Goal: Navigation & Orientation: Find specific page/section

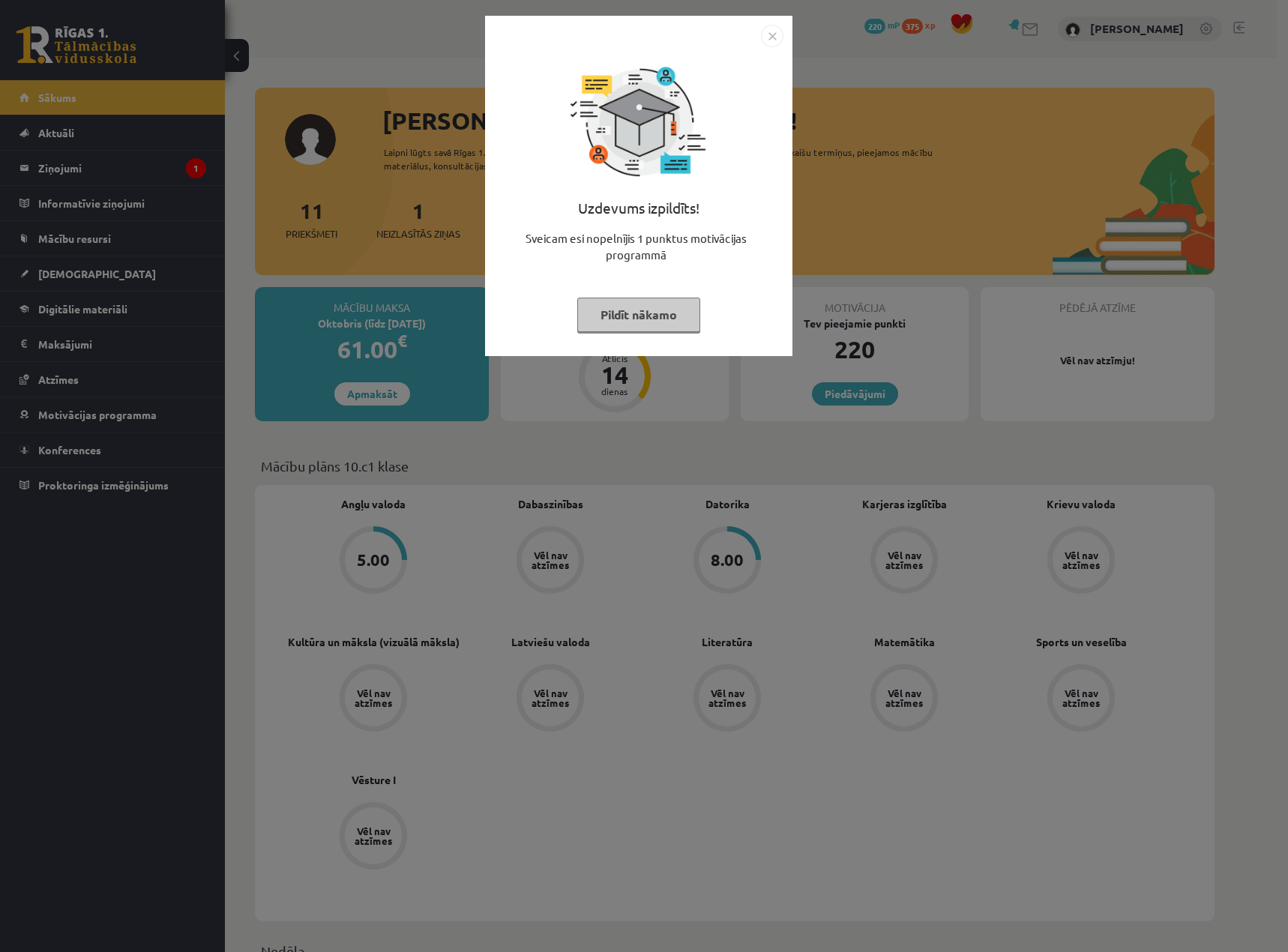
click at [783, 36] on div "Uzdevums izpildīts! Sveicam esi nopelnījis 1 punktus motivācijas programmā Pild…" at bounding box center [638, 185] width 308 height 340
click at [774, 36] on img "Close" at bounding box center [772, 36] width 23 height 23
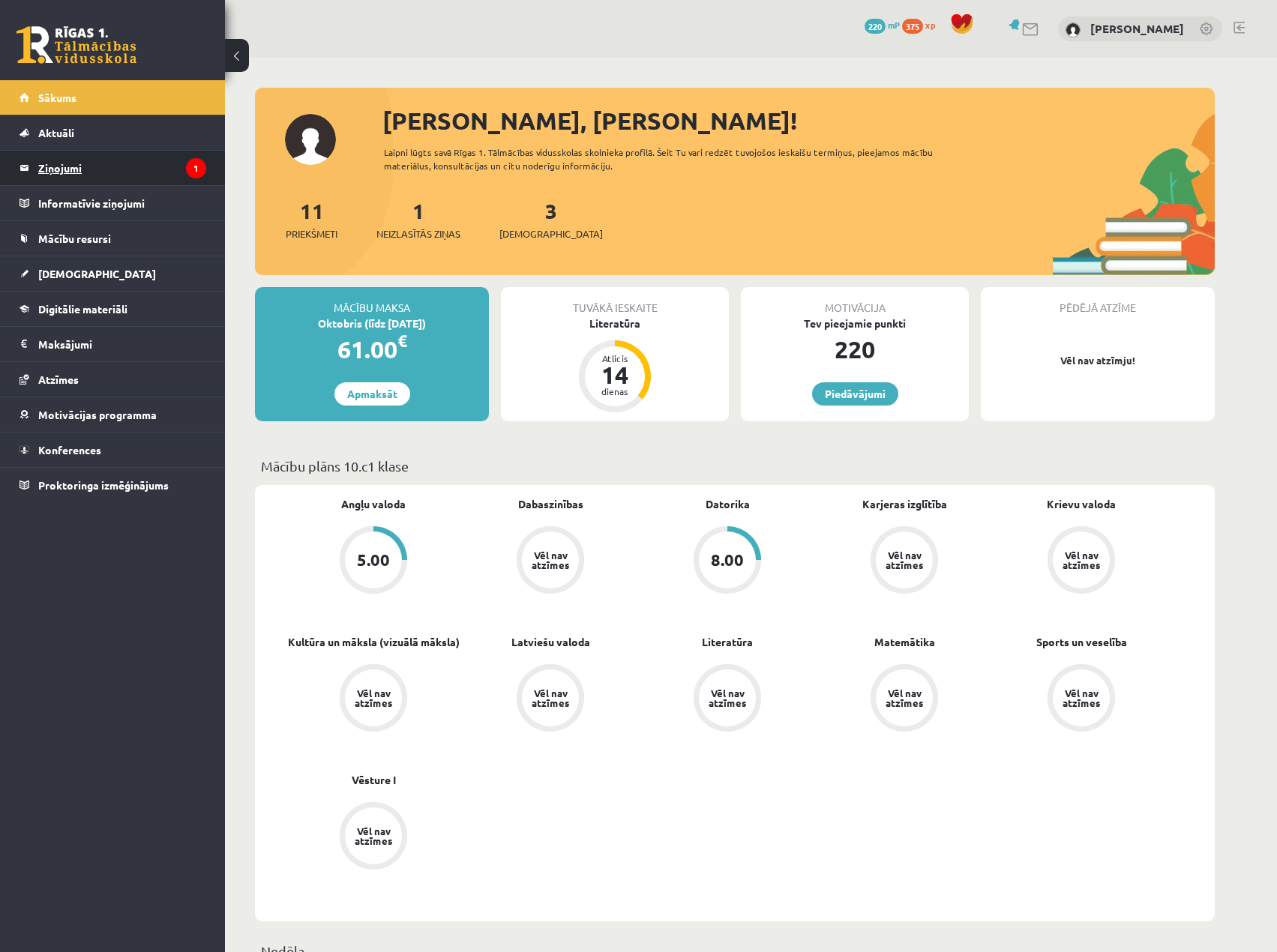
drag, startPoint x: 75, startPoint y: 171, endPoint x: 98, endPoint y: 173, distance: 23.1
click at [75, 170] on legend "Ziņojumi 1" at bounding box center [122, 168] width 168 height 35
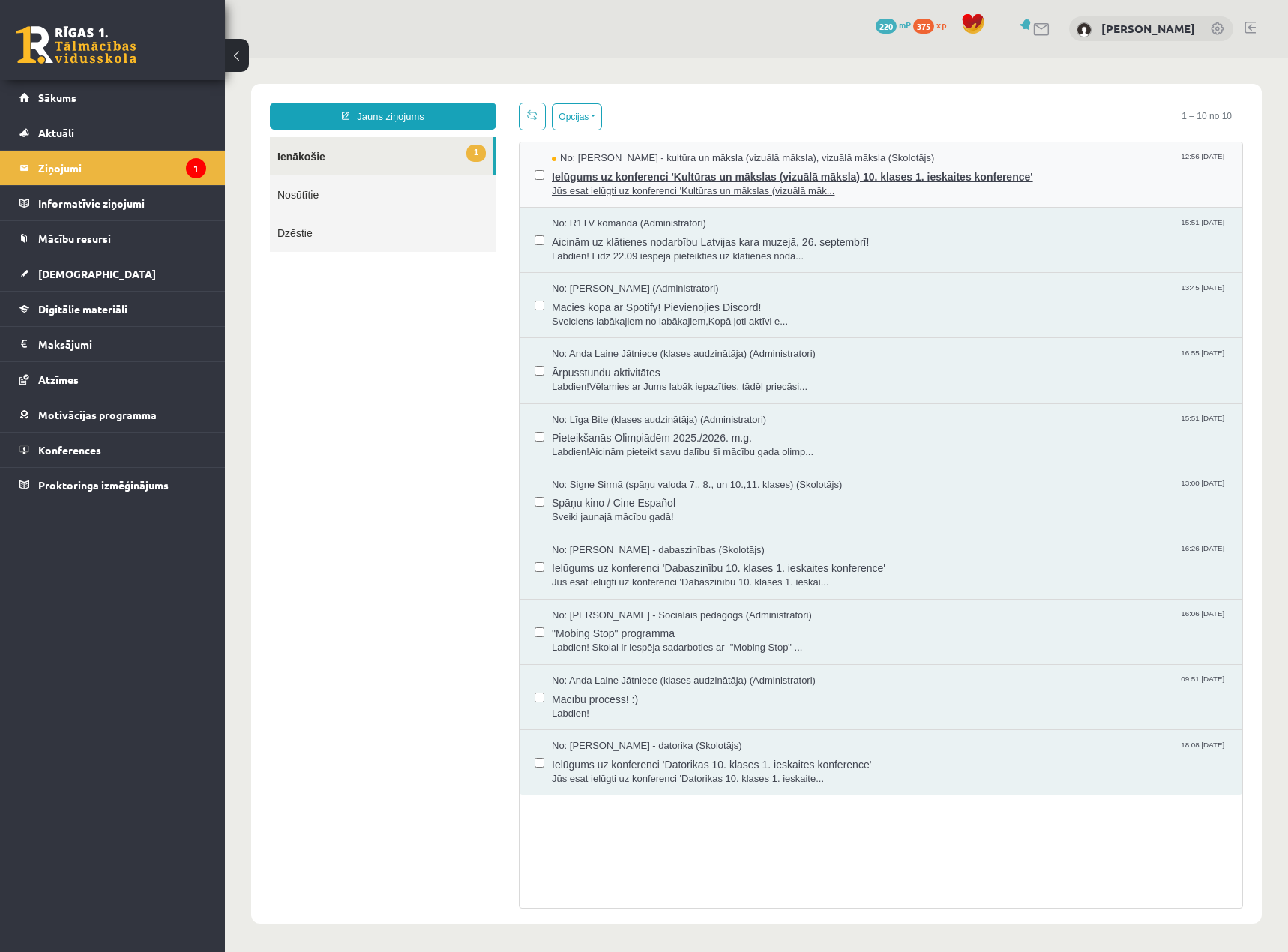
click at [663, 174] on span "Ielūgums uz konferenci 'Kultūras un mākslas (vizuālā māksla) 10. klases 1. iesk…" at bounding box center [890, 175] width 675 height 19
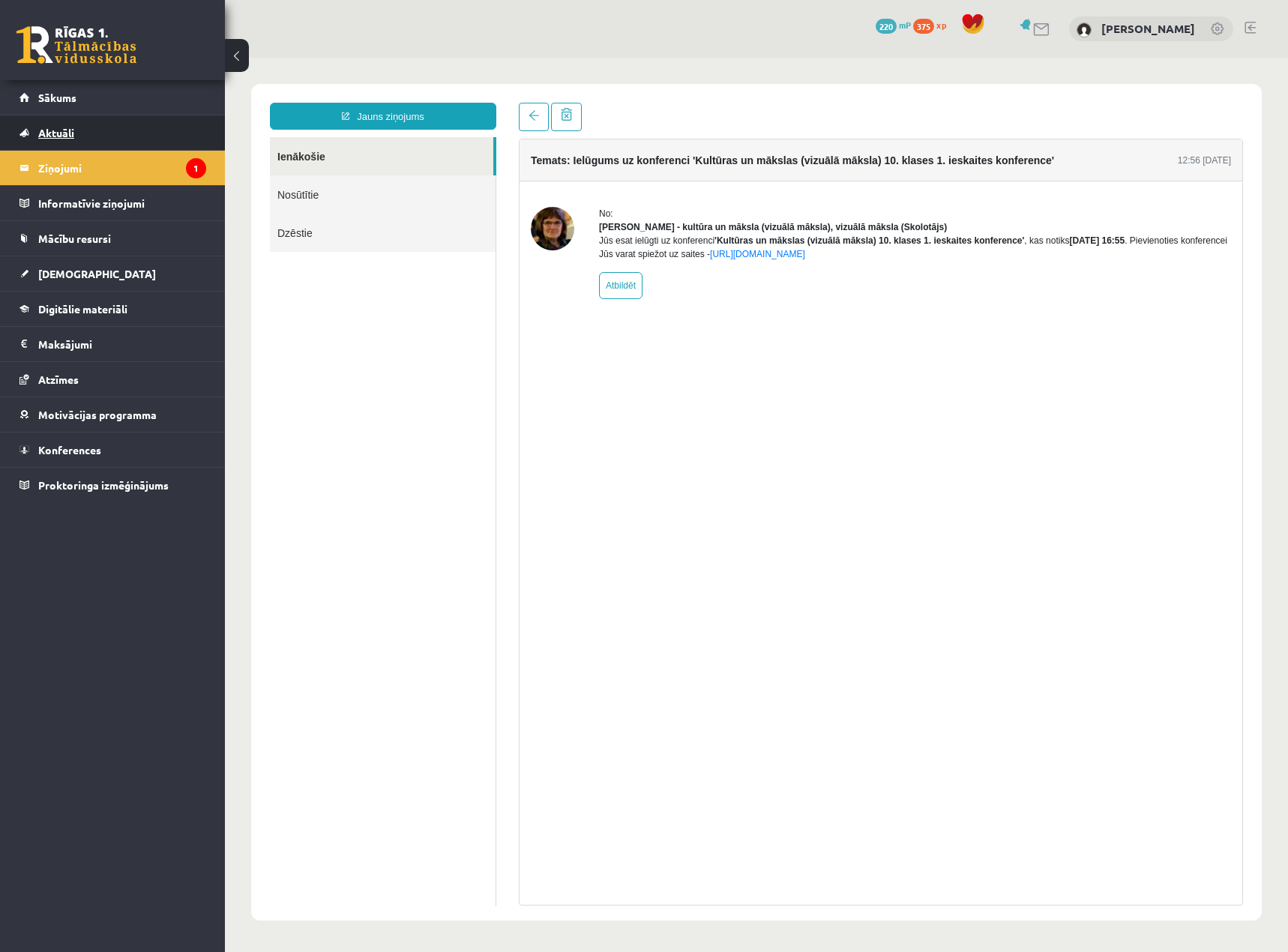
click at [48, 134] on span "Aktuāli" at bounding box center [56, 132] width 36 height 14
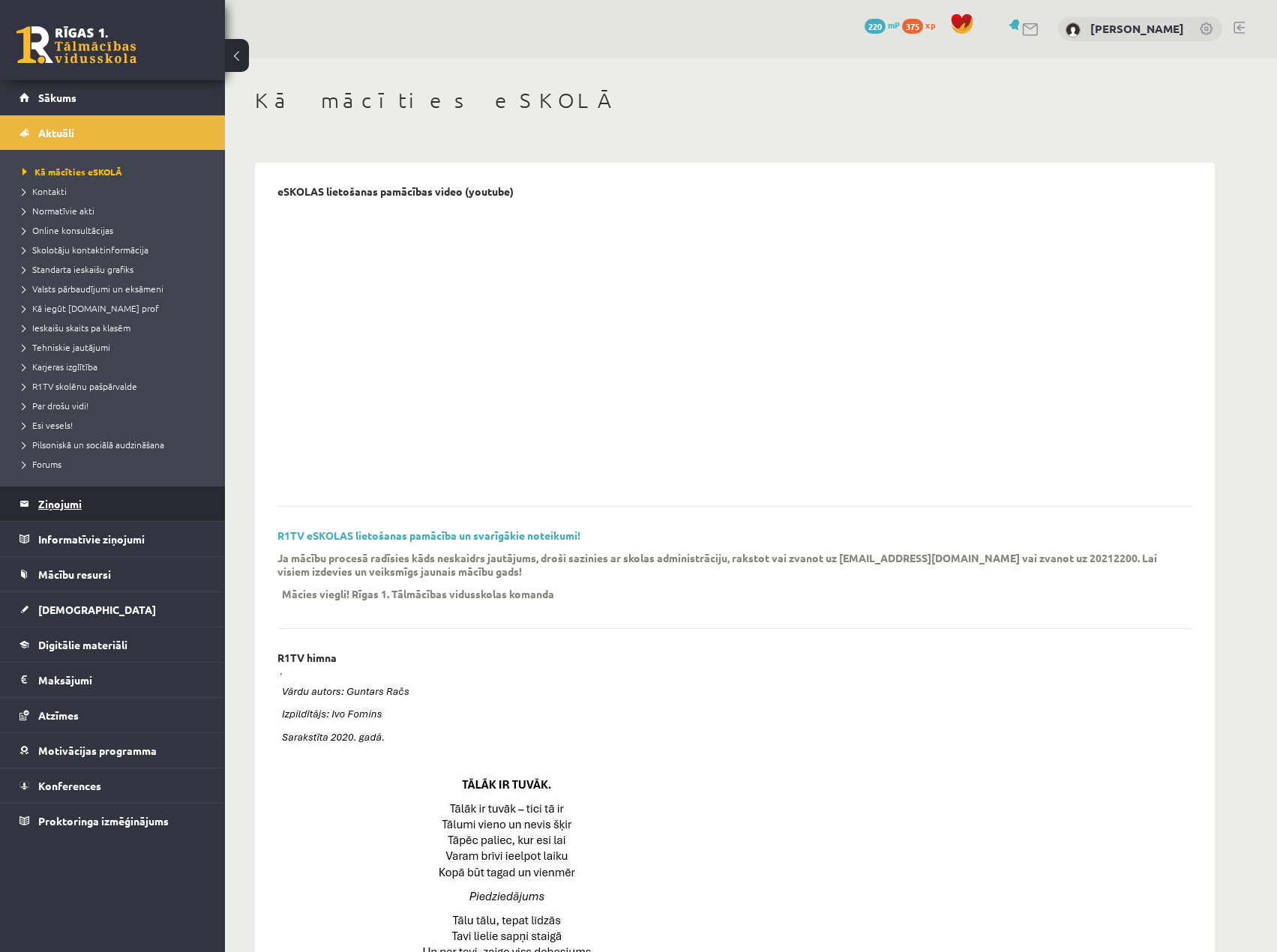
click at [84, 496] on legend "Ziņojumi 1" at bounding box center [122, 504] width 168 height 35
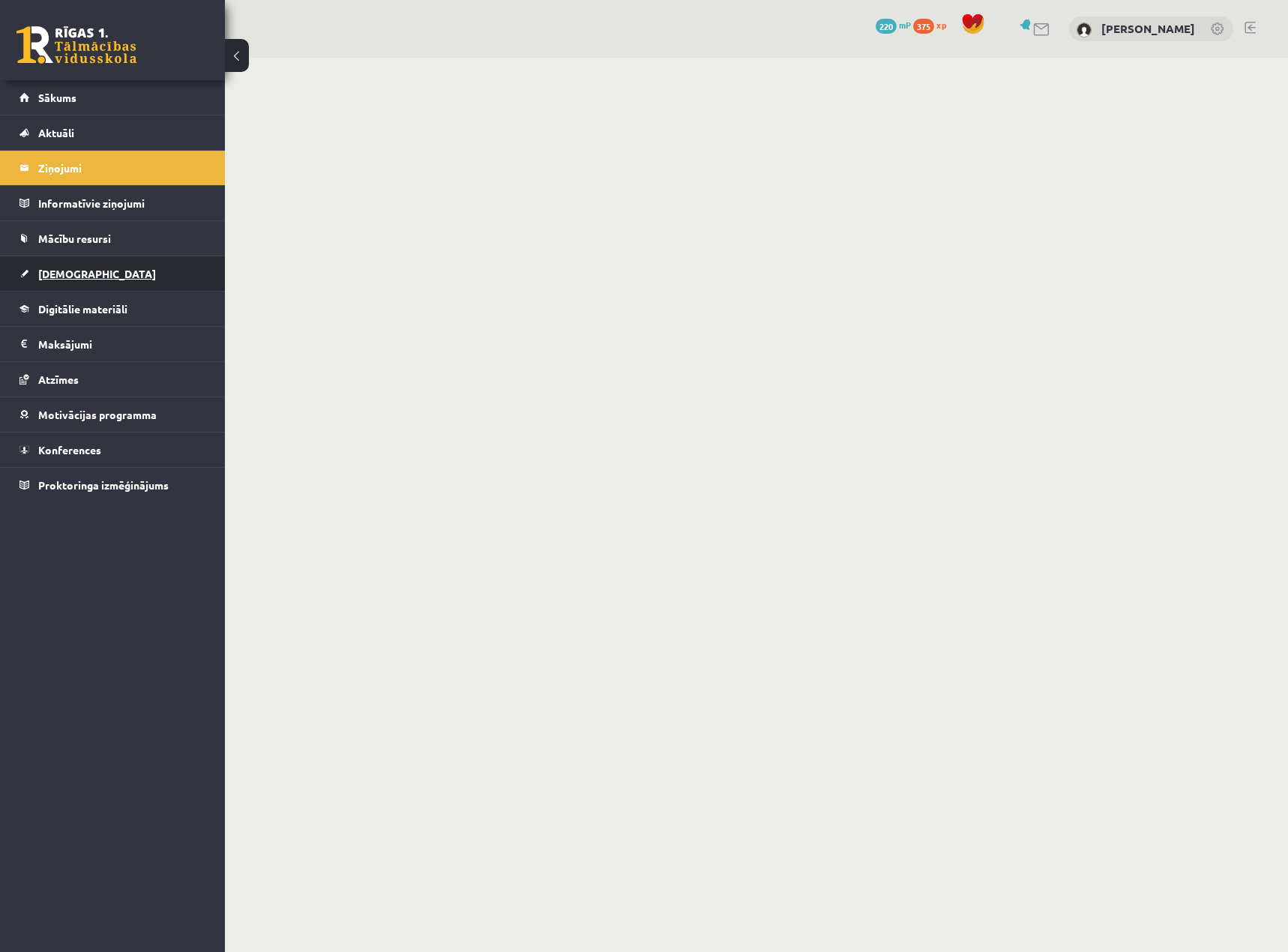
click at [107, 262] on link "[DEMOGRAPHIC_DATA]" at bounding box center [112, 274] width 187 height 35
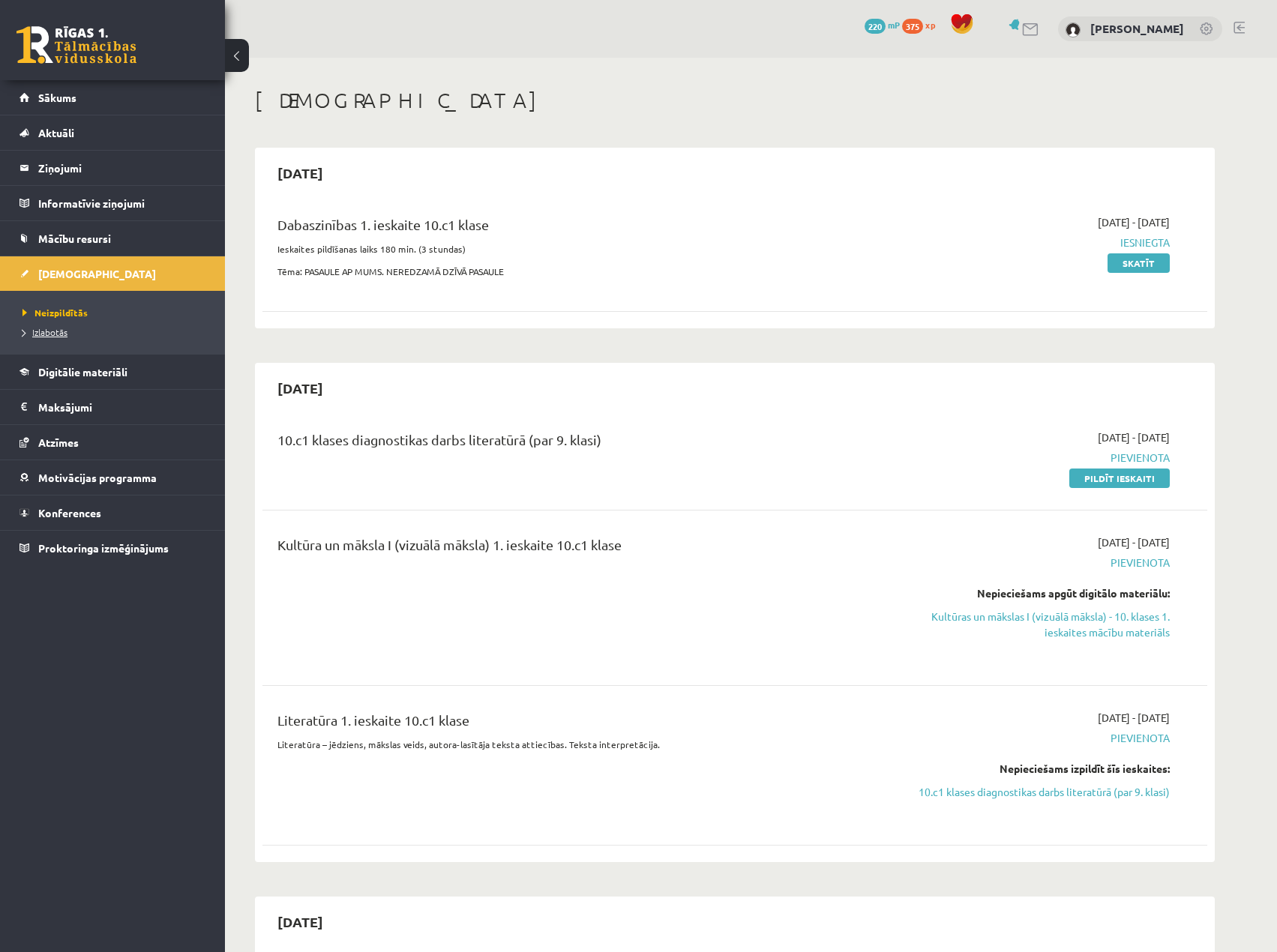
click at [70, 330] on link "Izlabotās" at bounding box center [116, 331] width 187 height 14
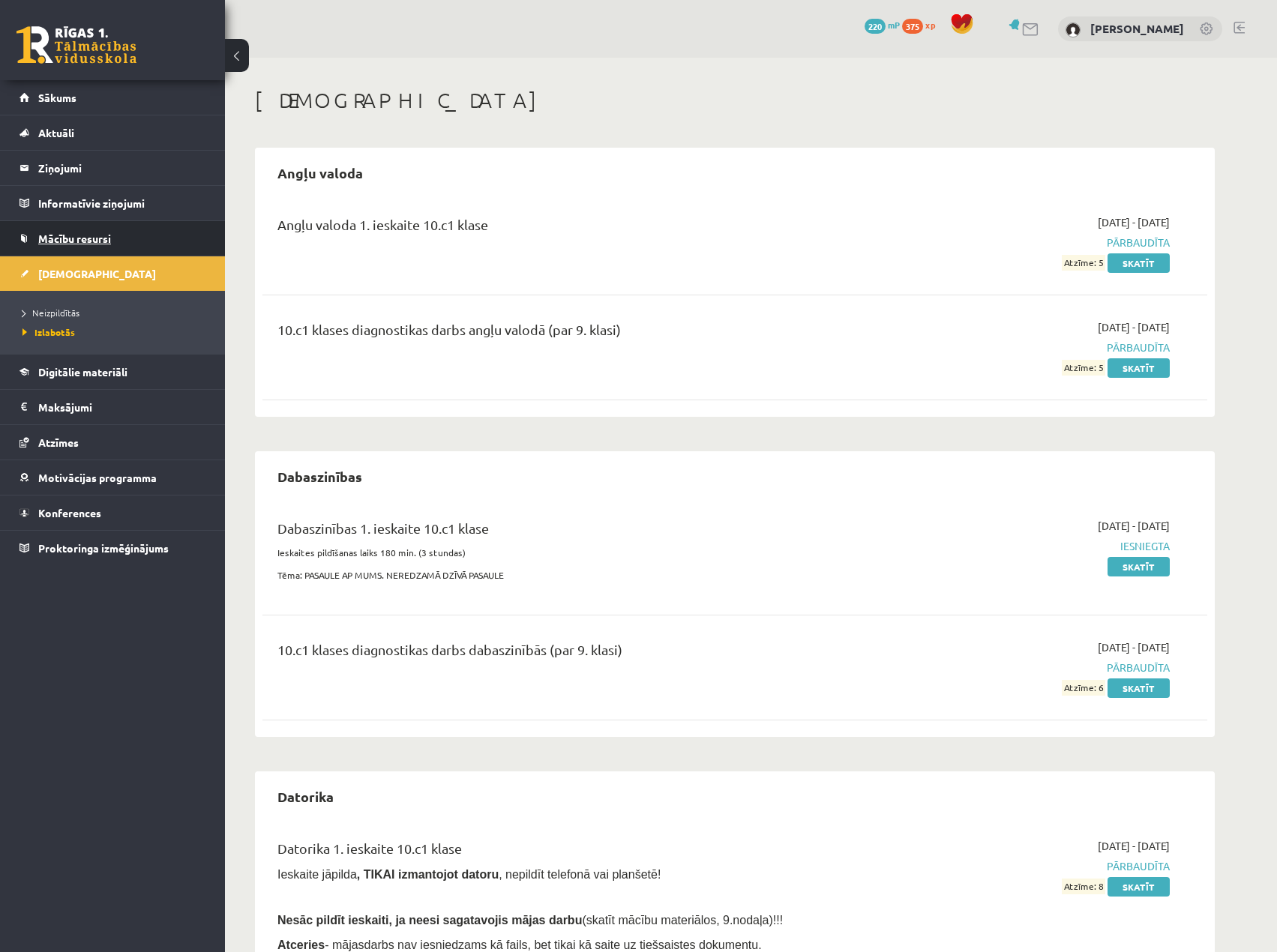
click at [65, 232] on link "Mācību resursi" at bounding box center [112, 238] width 187 height 35
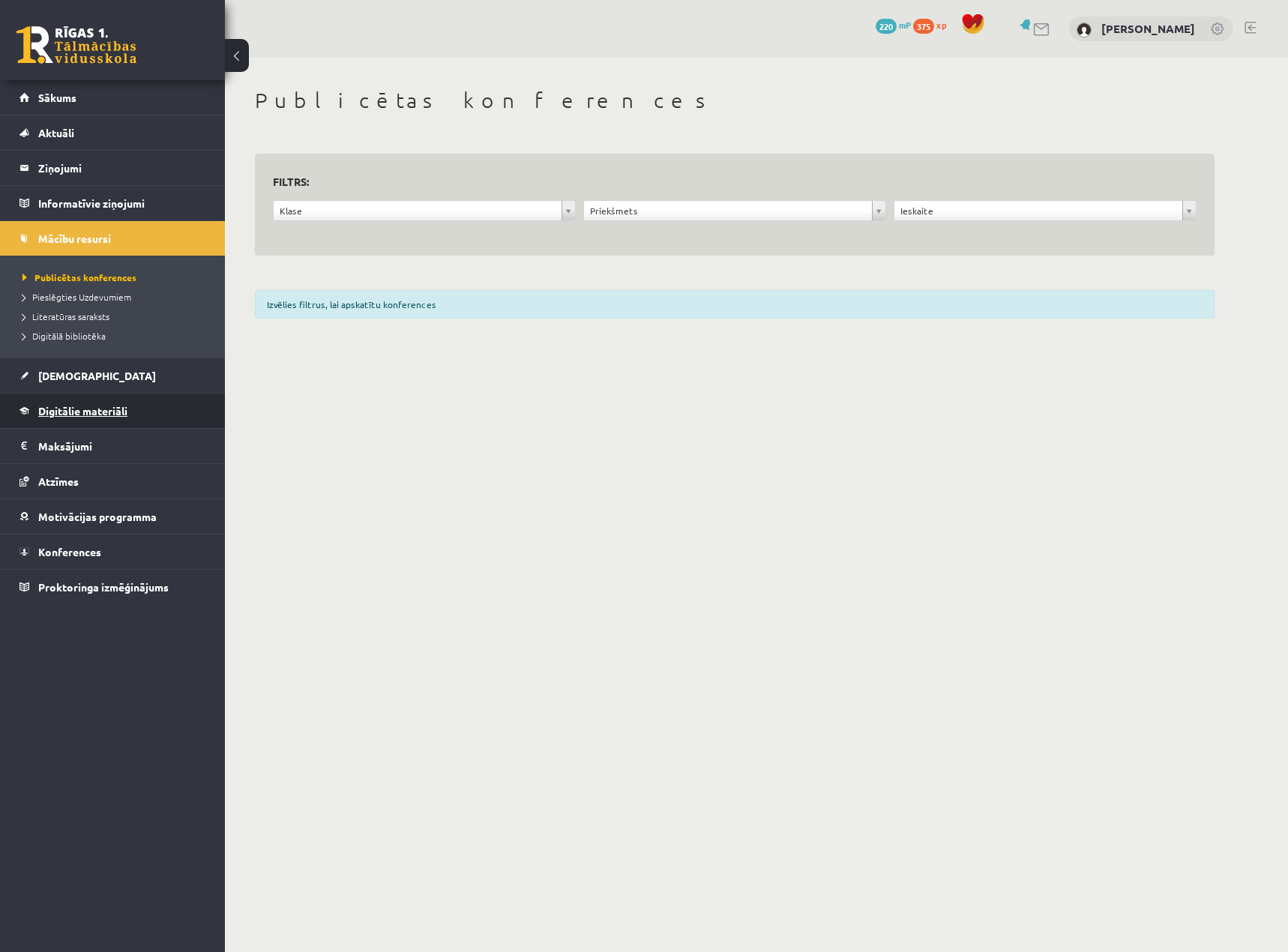
click at [89, 417] on link "Digitālie materiāli" at bounding box center [112, 411] width 187 height 35
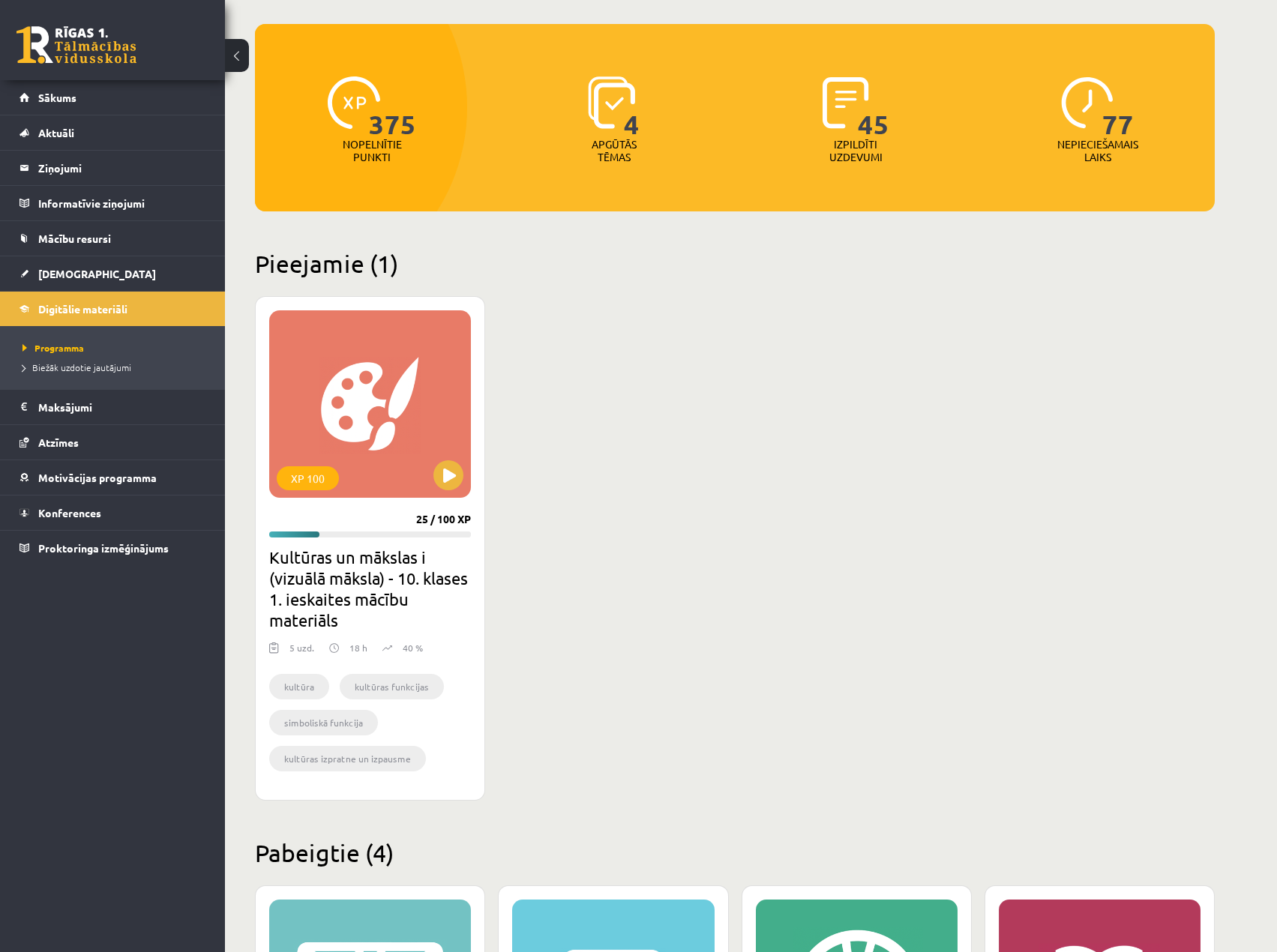
scroll to position [128, 0]
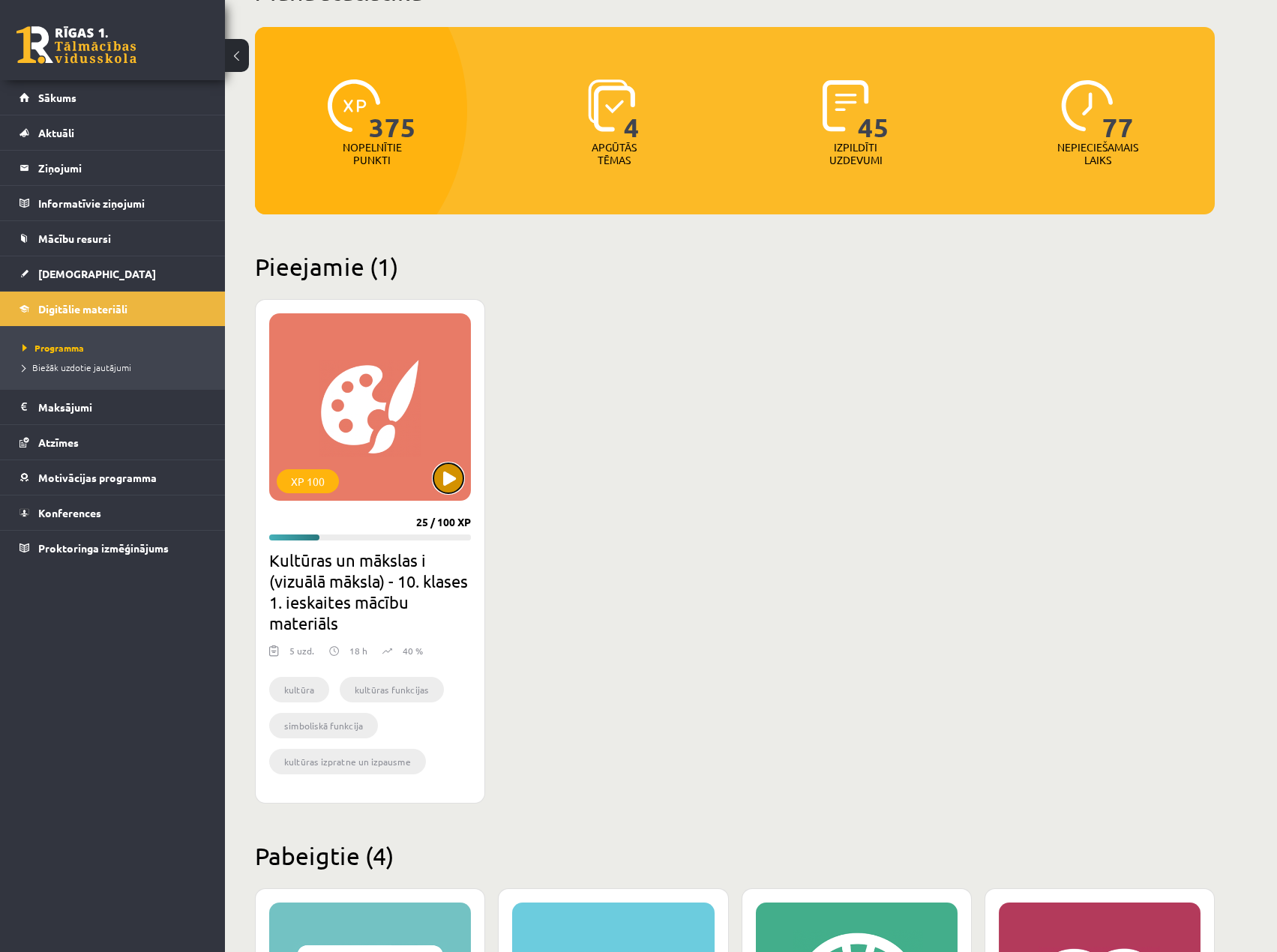
click at [443, 479] on button at bounding box center [448, 478] width 30 height 30
